Goal: Task Accomplishment & Management: Manage account settings

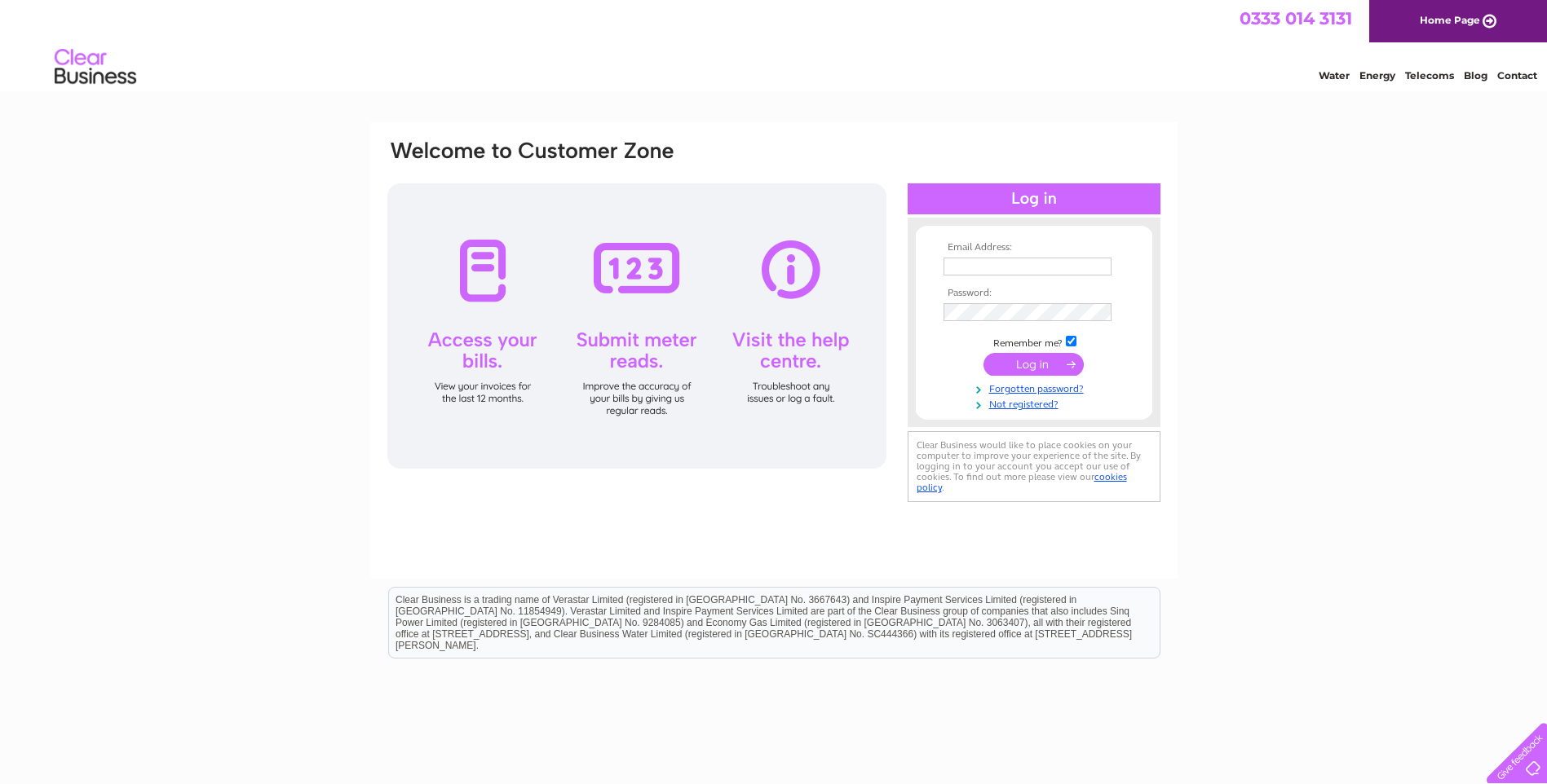
type input "[EMAIL_ADDRESS][DOMAIN_NAME]"
click at [1027, 366] on input "submit" at bounding box center [1033, 365] width 100 height 23
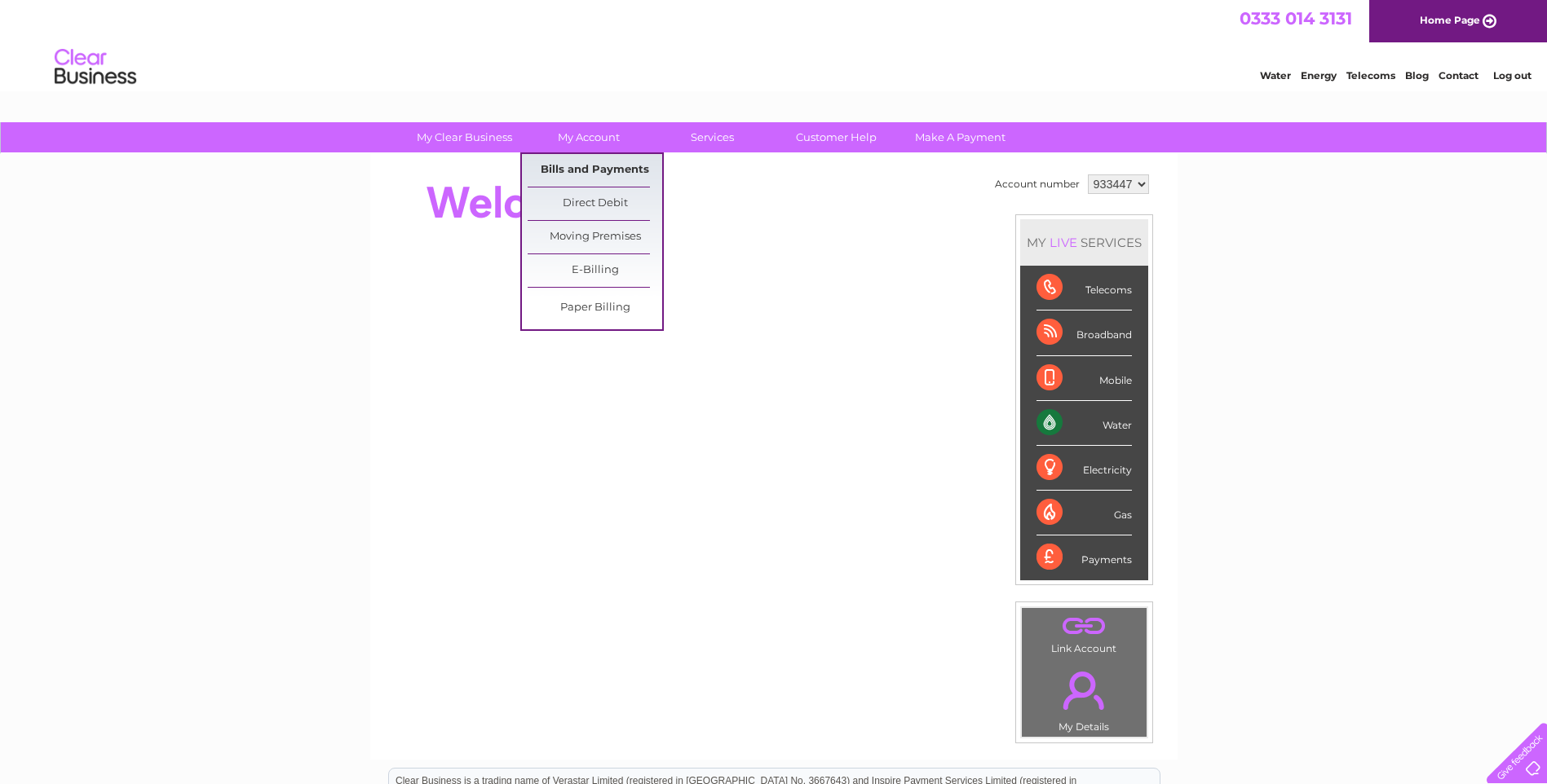
click at [612, 165] on link "Bills and Payments" at bounding box center [595, 170] width 135 height 33
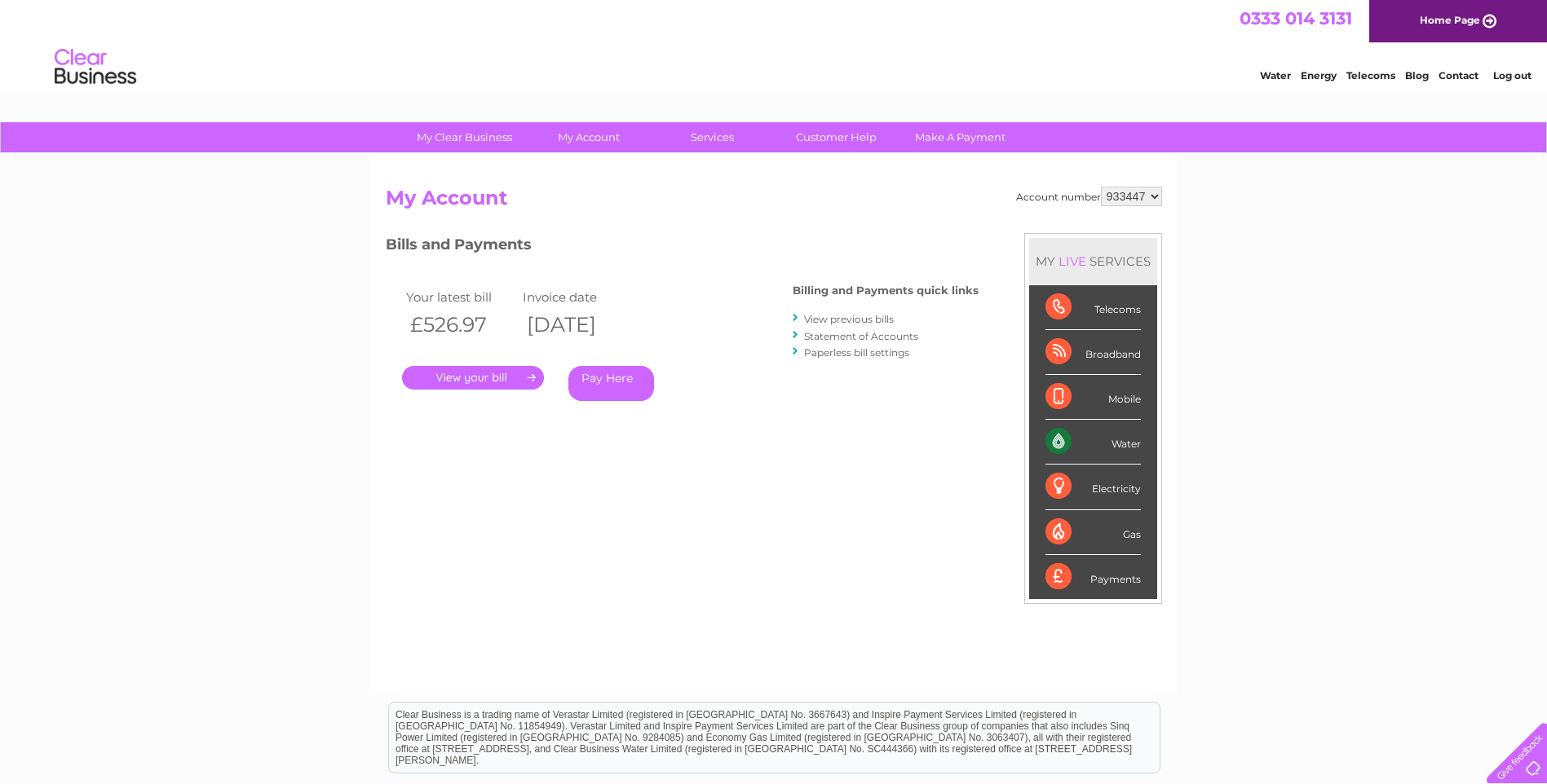
click at [456, 374] on link "." at bounding box center [472, 378] width 141 height 24
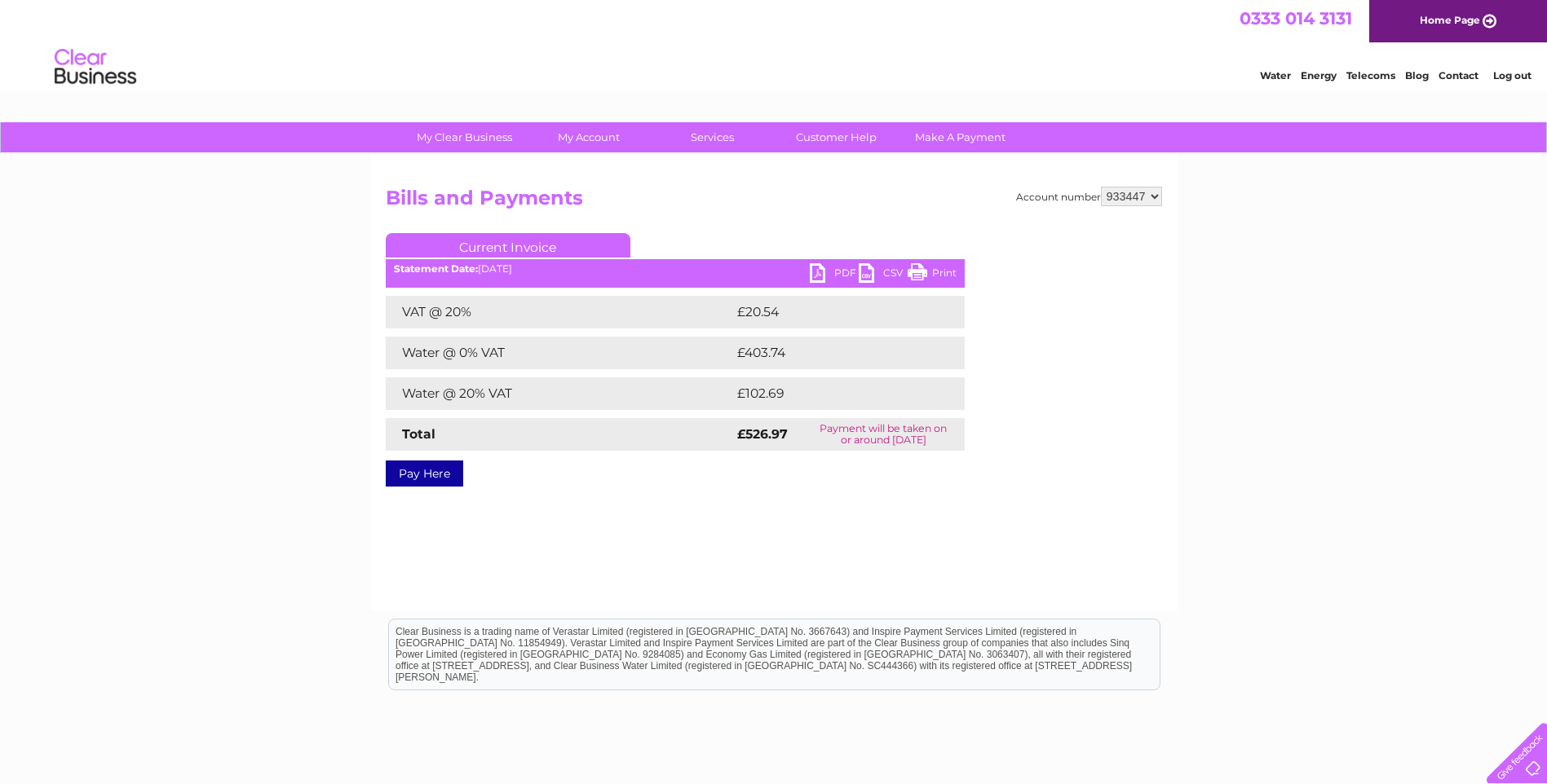
click at [840, 270] on link "PDF" at bounding box center [834, 275] width 49 height 24
click at [1511, 72] on link "Log out" at bounding box center [1512, 75] width 38 height 13
